Goal: Information Seeking & Learning: Learn about a topic

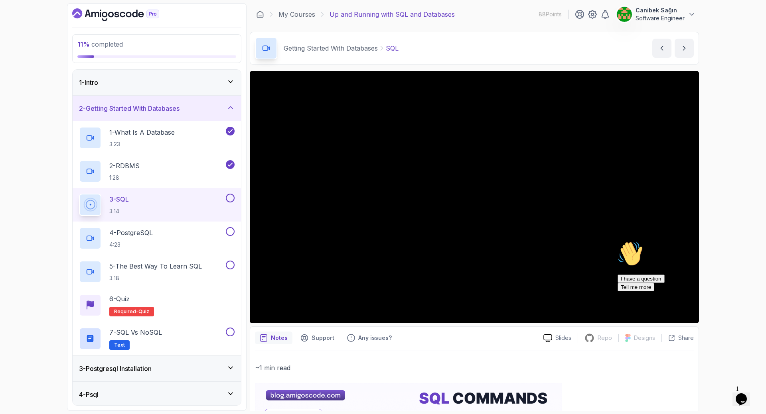
click at [617, 241] on icon "Chat attention grabber" at bounding box center [617, 241] width 0 height 0
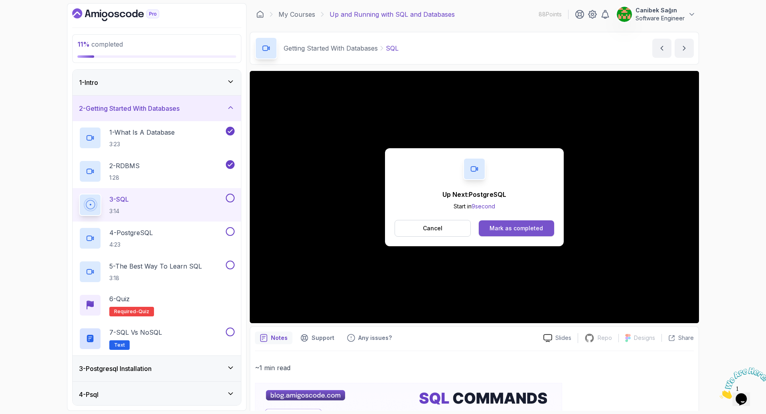
click at [525, 227] on div "Mark as completed" at bounding box center [515, 229] width 53 height 8
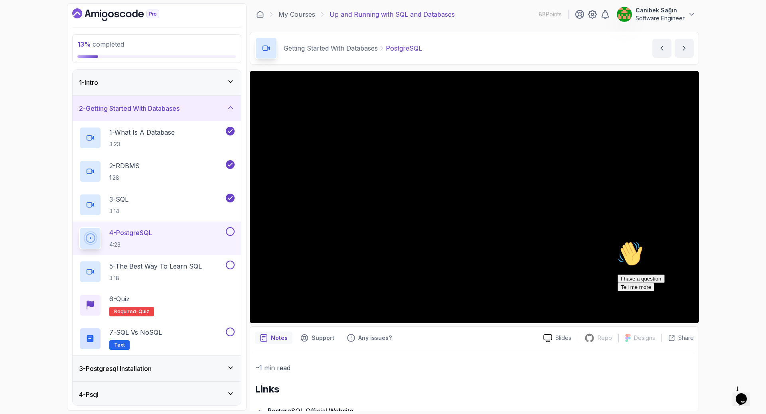
drag, startPoint x: 751, startPoint y: 296, endPoint x: 1363, endPoint y: 537, distance: 657.6
click at [617, 241] on icon "Chat attention grabber" at bounding box center [617, 241] width 0 height 0
click at [207, 108] on div "2 - Getting Started With Databases" at bounding box center [157, 109] width 156 height 10
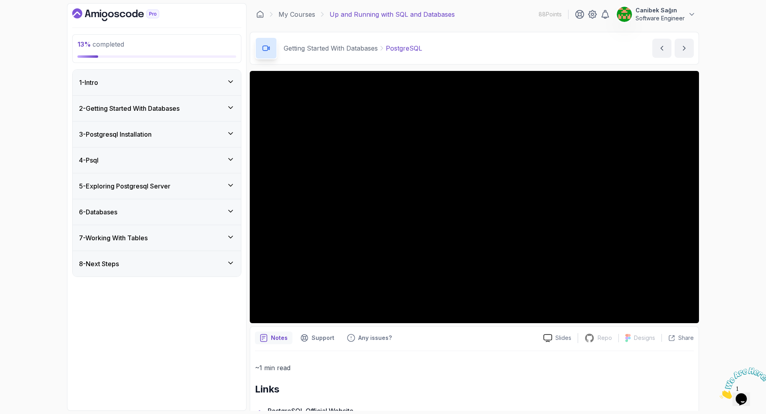
click at [194, 123] on div "3 - Postgresql Installation" at bounding box center [157, 135] width 168 height 26
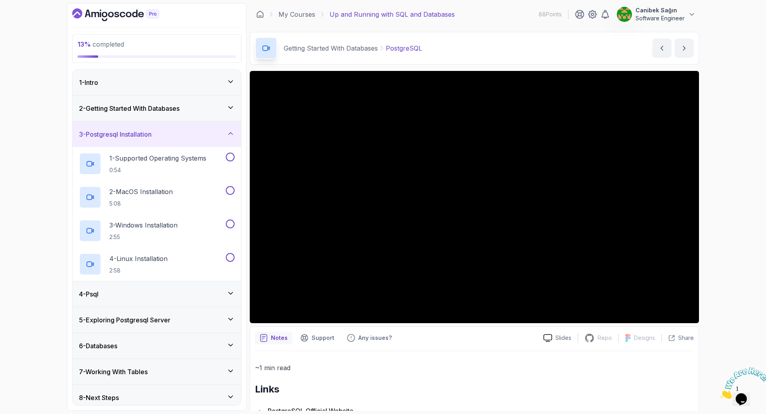
click at [190, 134] on div "3 - Postgresql Installation" at bounding box center [157, 135] width 156 height 10
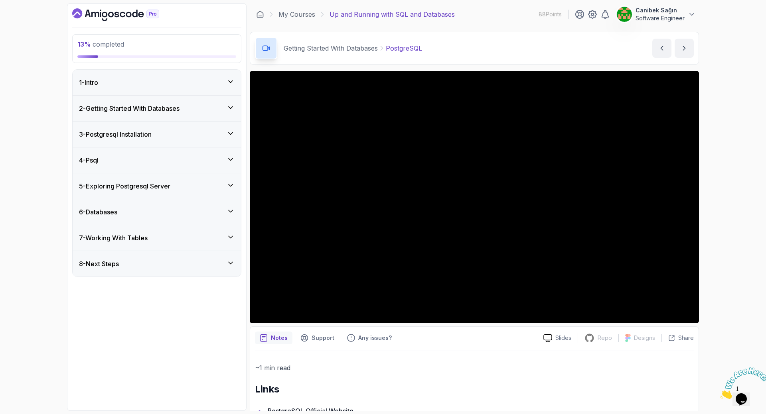
click at [209, 152] on div "4 - Psql" at bounding box center [157, 161] width 168 height 26
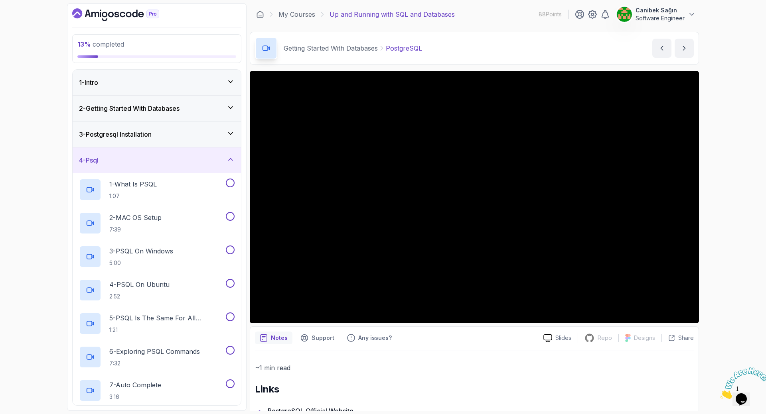
click at [197, 140] on div "3 - Postgresql Installation" at bounding box center [157, 135] width 168 height 26
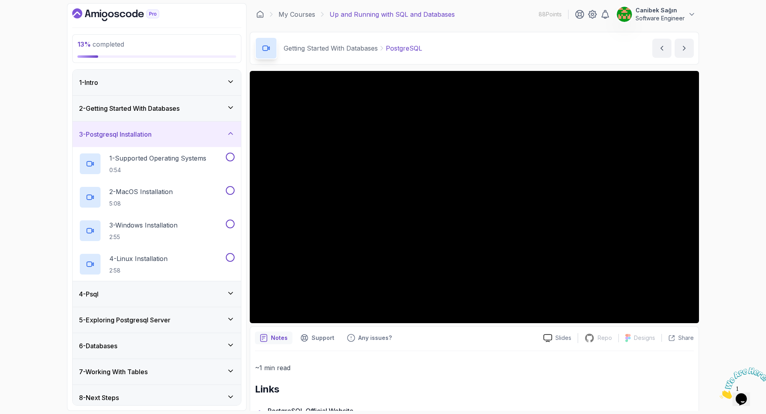
click at [185, 116] on div "2 - Getting Started With Databases" at bounding box center [157, 109] width 168 height 26
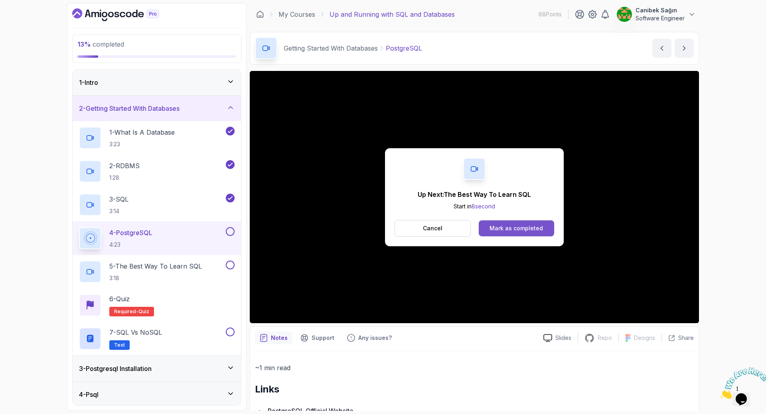
click at [515, 224] on button "Mark as completed" at bounding box center [516, 229] width 75 height 16
